Goal: Transaction & Acquisition: Book appointment/travel/reservation

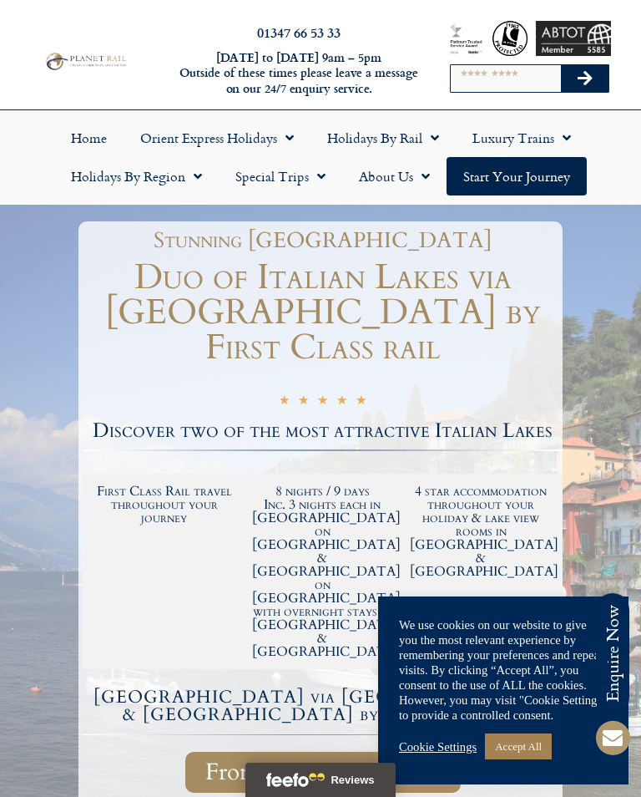
click at [521, 738] on link "Accept All" at bounding box center [518, 746] width 67 height 26
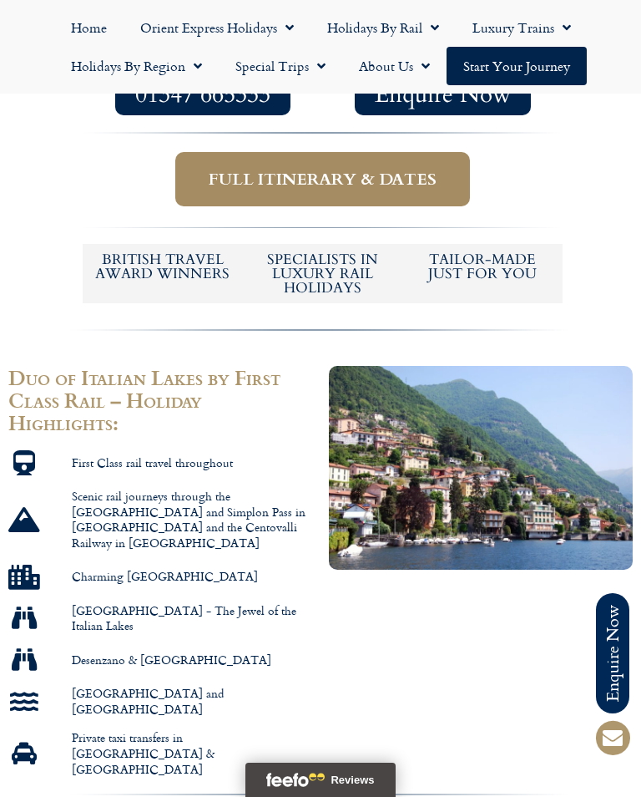
scroll to position [782, 0]
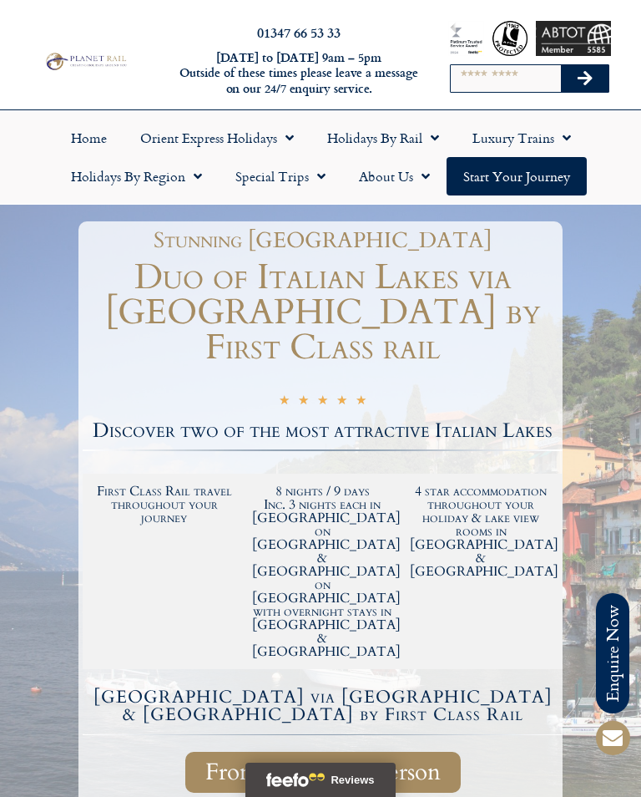
click at [116, 177] on link "Holidays by Region" at bounding box center [136, 176] width 164 height 38
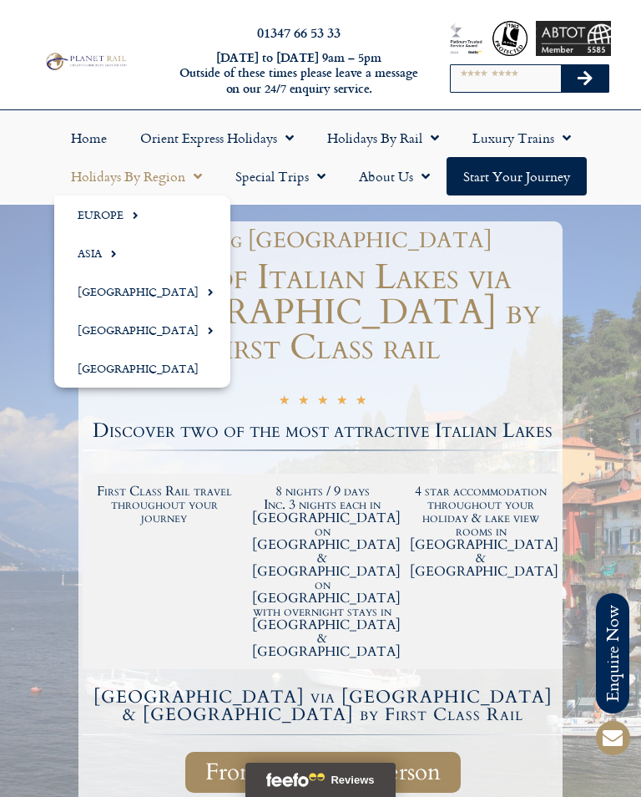
click at [102, 214] on link "Europe" at bounding box center [142, 214] width 176 height 38
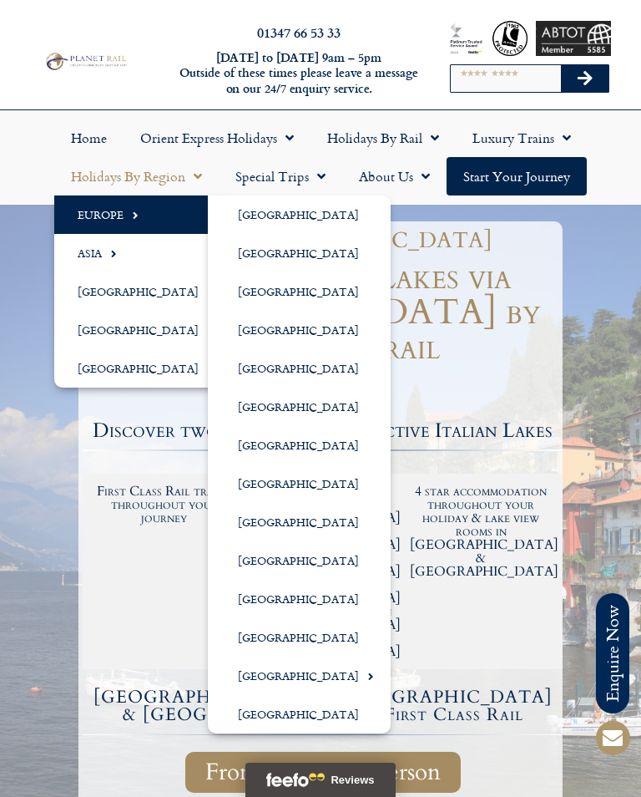
click at [247, 486] on link "[GEOGRAPHIC_DATA]" at bounding box center [299, 483] width 183 height 38
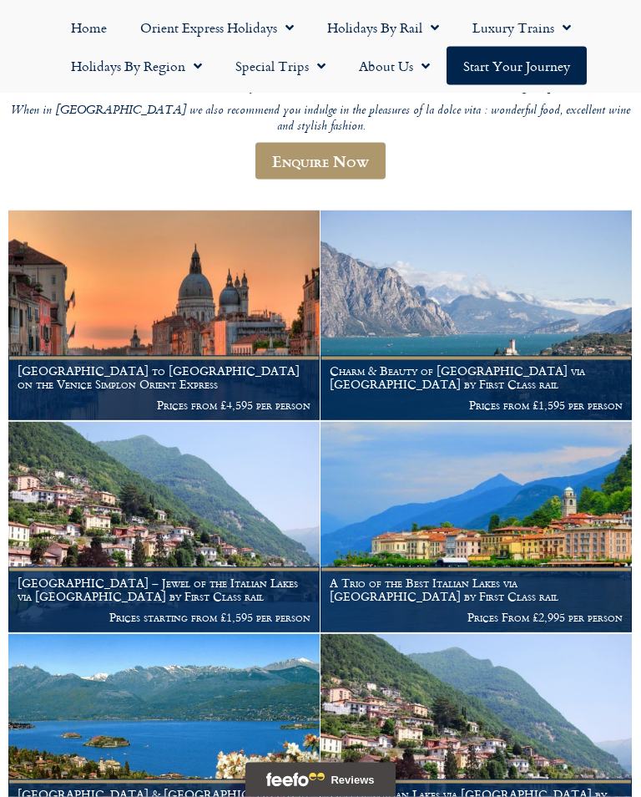
scroll to position [313, 0]
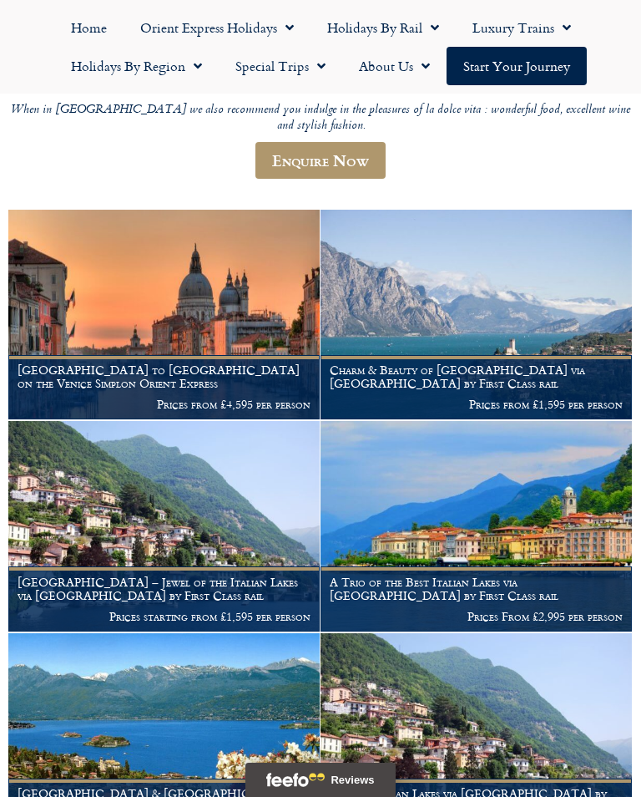
click at [110, 664] on img at bounding box center [163, 738] width 311 height 210
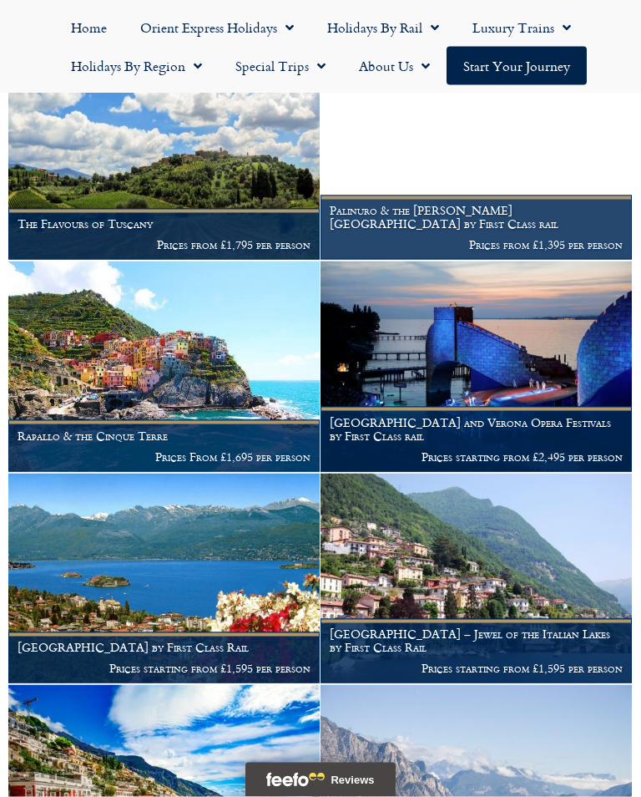
scroll to position [2378, 0]
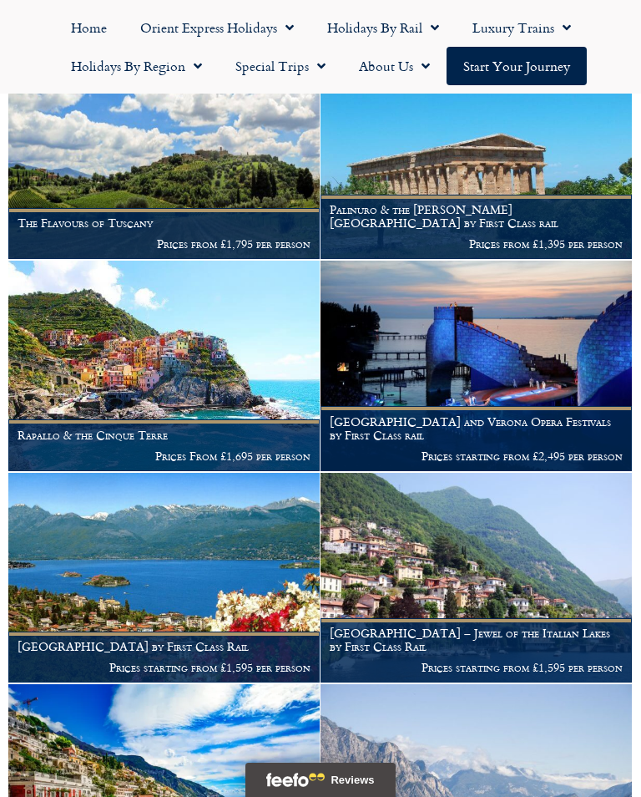
click at [124, 522] on img at bounding box center [163, 578] width 311 height 210
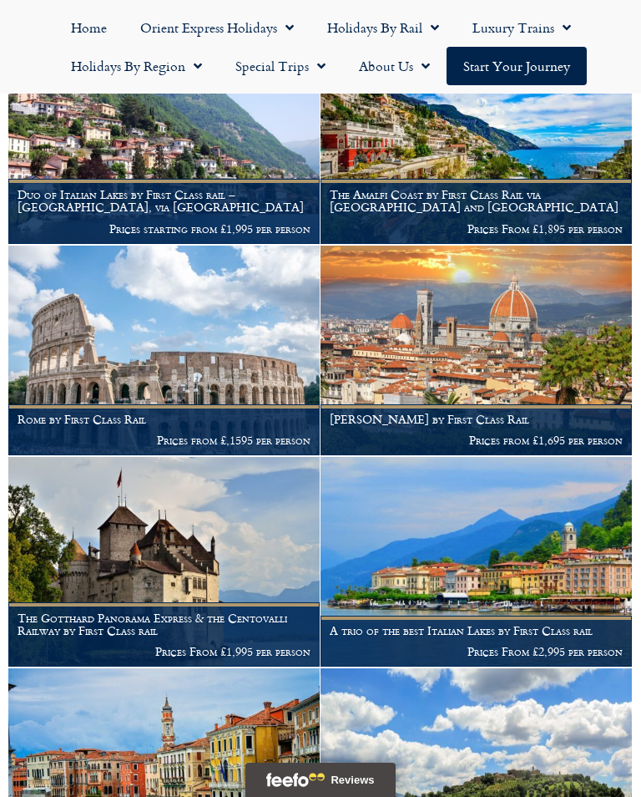
scroll to position [1122, 0]
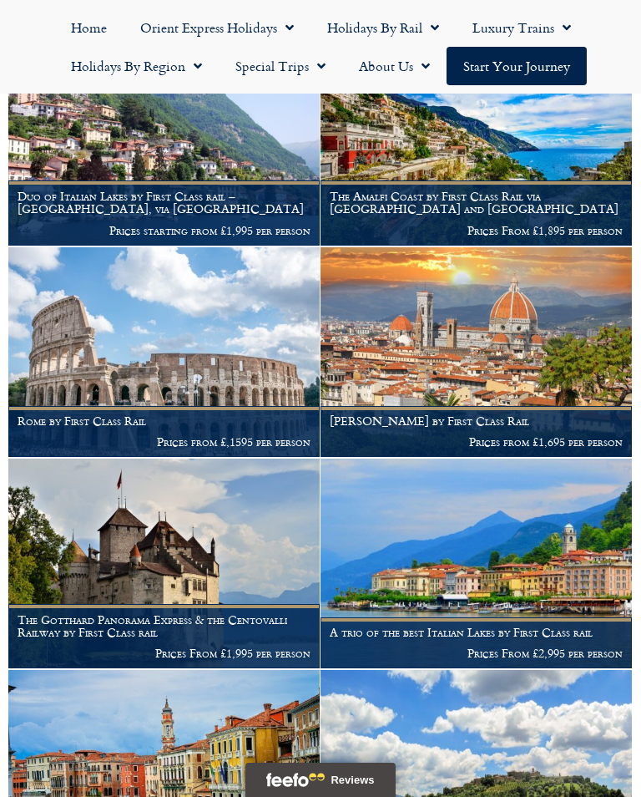
click at [394, 509] on img at bounding box center [476, 563] width 311 height 210
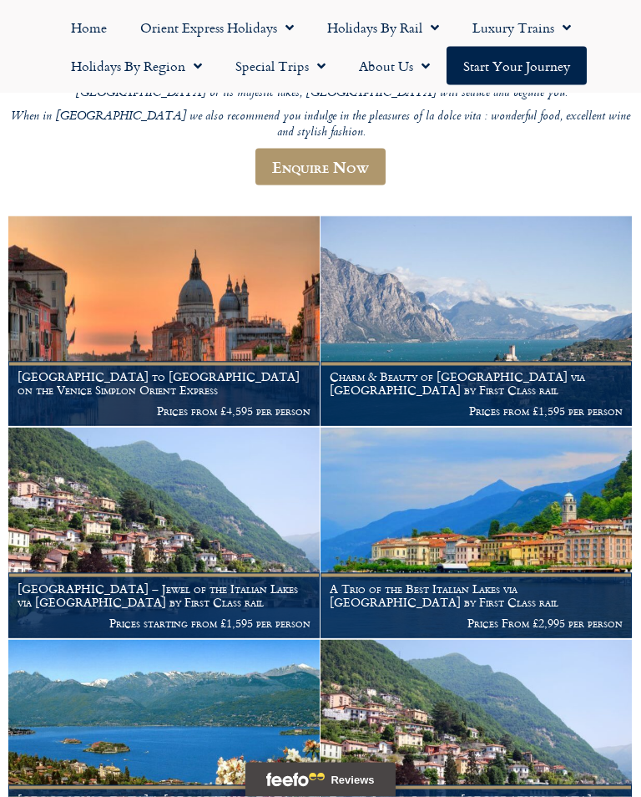
scroll to position [306, 0]
click at [415, 483] on img at bounding box center [476, 533] width 311 height 210
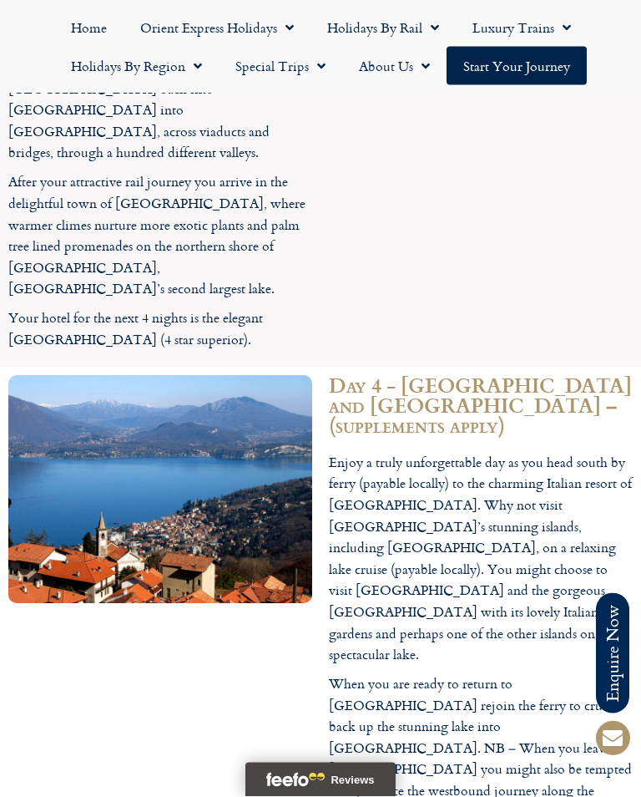
scroll to position [3609, 0]
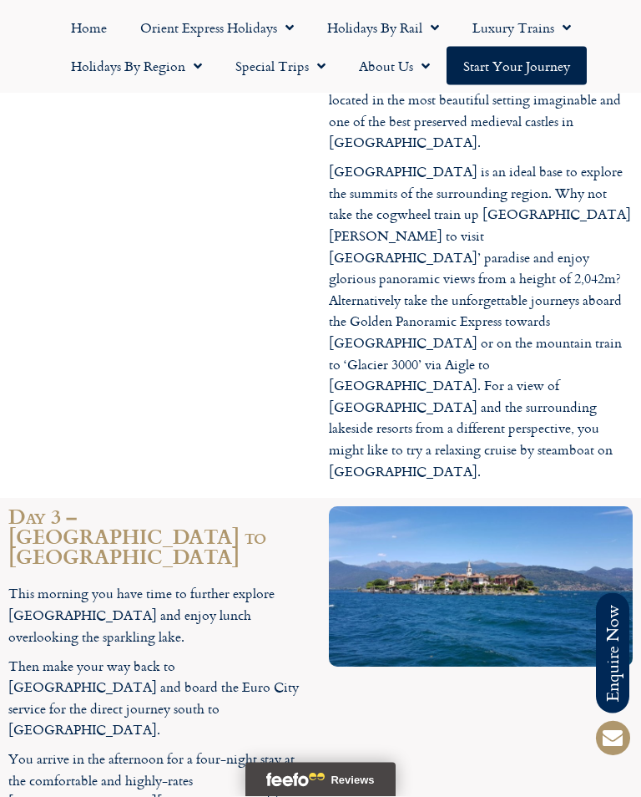
scroll to position [2711, 0]
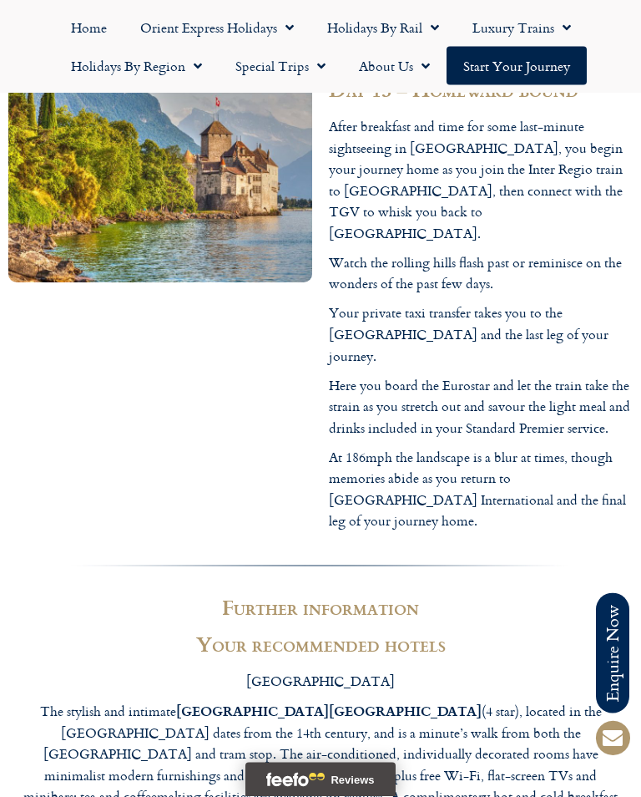
scroll to position [7748, 0]
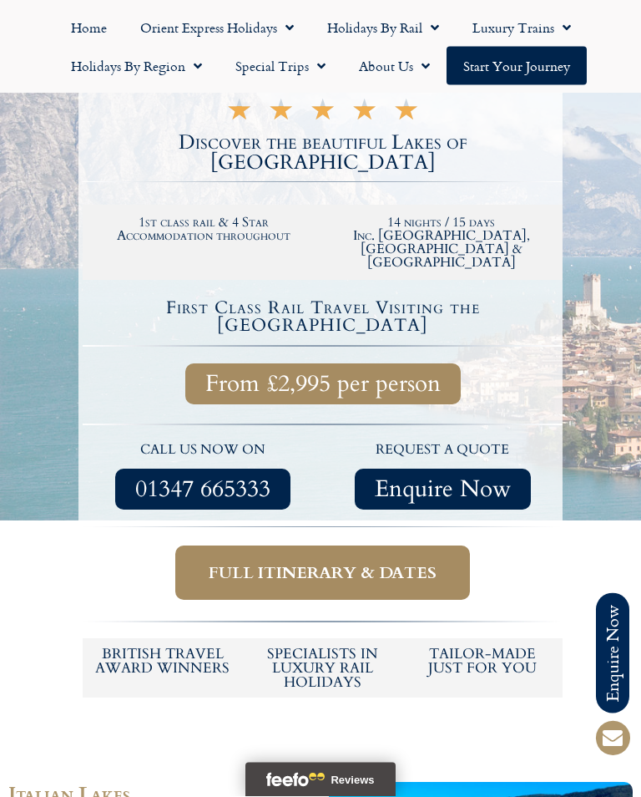
scroll to position [362, 0]
click at [273, 562] on span "Full itinerary & dates" at bounding box center [323, 572] width 228 height 21
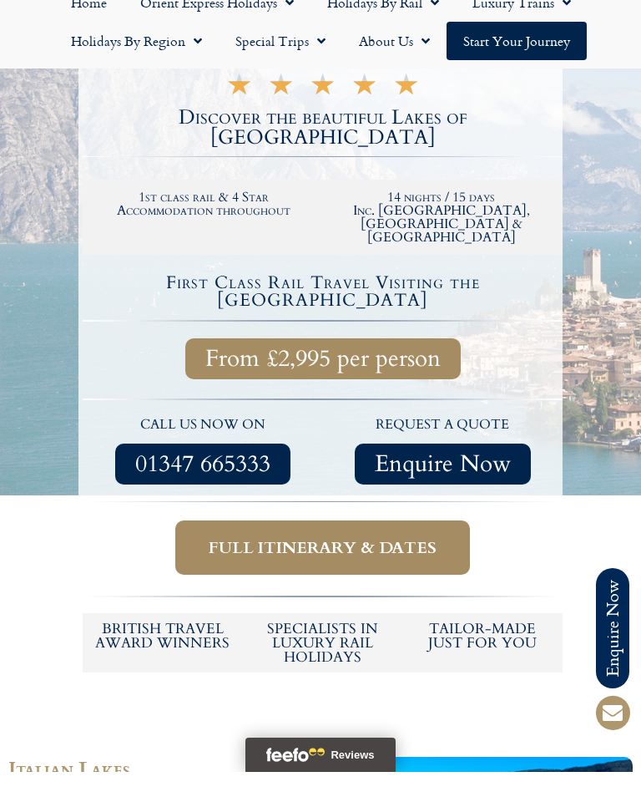
scroll to position [388, 0]
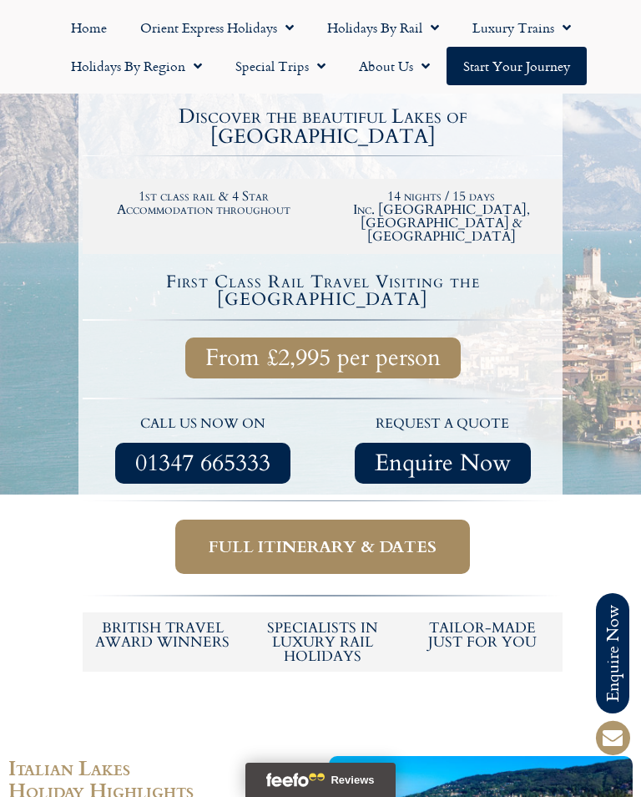
click at [302, 536] on span "Full itinerary & dates" at bounding box center [323, 546] width 228 height 21
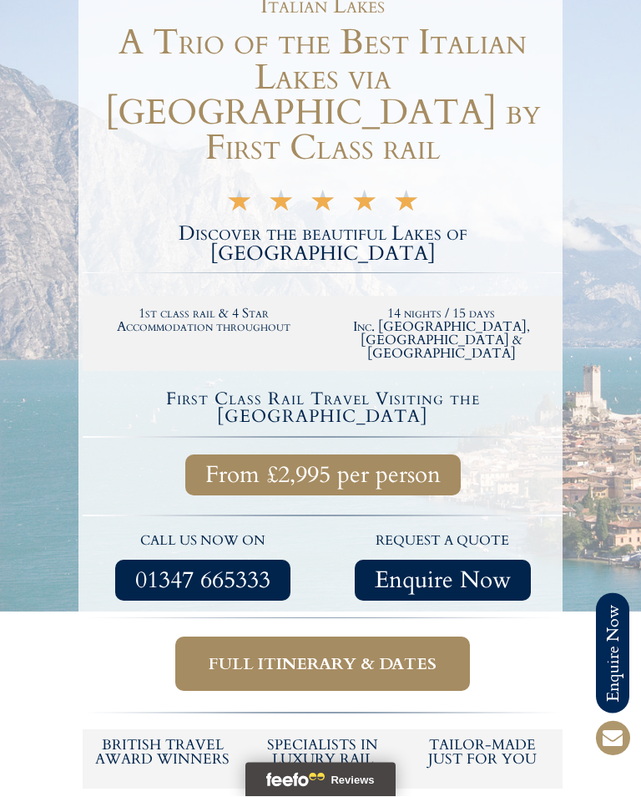
scroll to position [0, 0]
